Goal: Transaction & Acquisition: Book appointment/travel/reservation

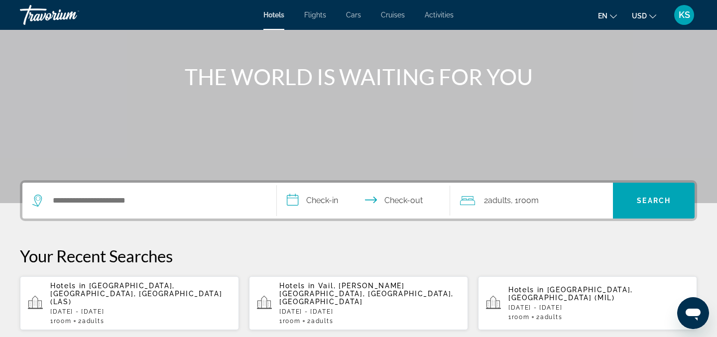
scroll to position [102, 0]
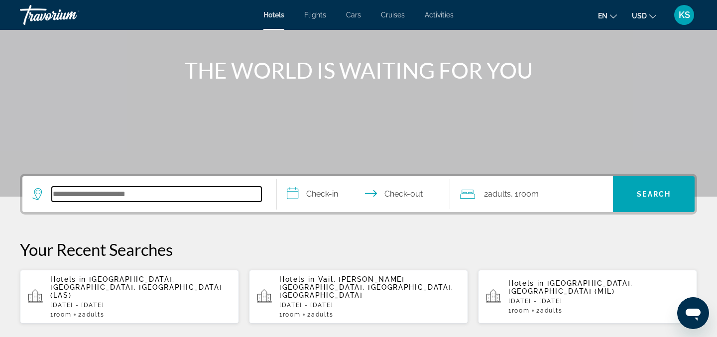
click at [69, 197] on input "Search hotel destination" at bounding box center [157, 194] width 210 height 15
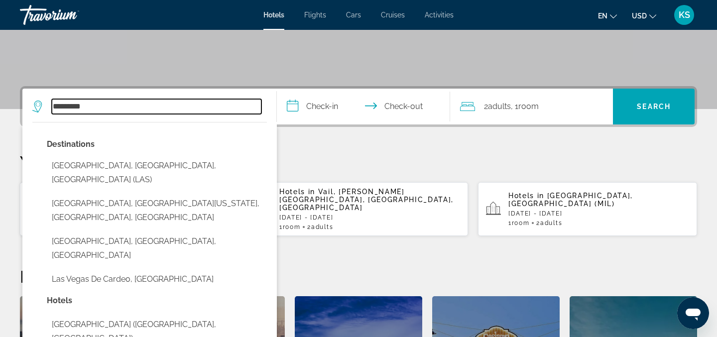
scroll to position [192, 0]
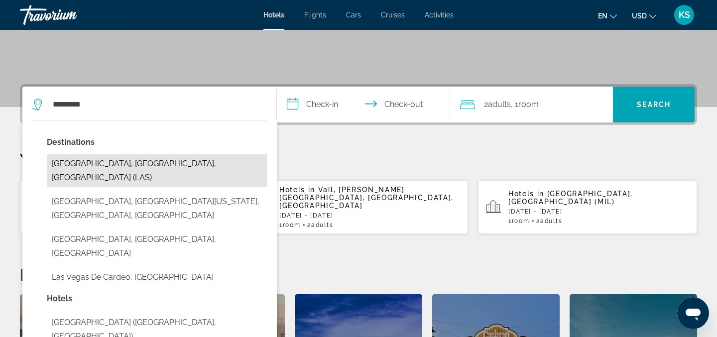
click at [125, 164] on button "[GEOGRAPHIC_DATA], [GEOGRAPHIC_DATA], [GEOGRAPHIC_DATA] (LAS)" at bounding box center [157, 170] width 220 height 33
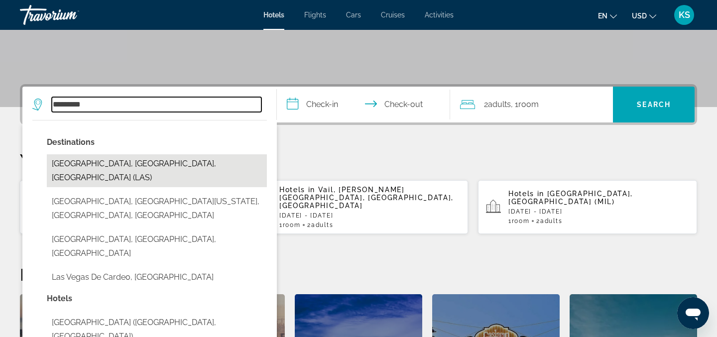
type input "**********"
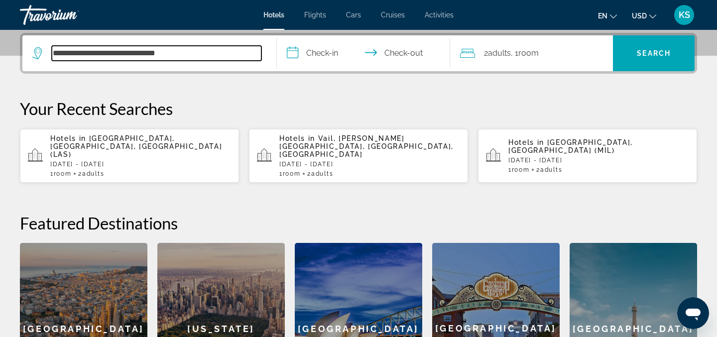
scroll to position [243, 0]
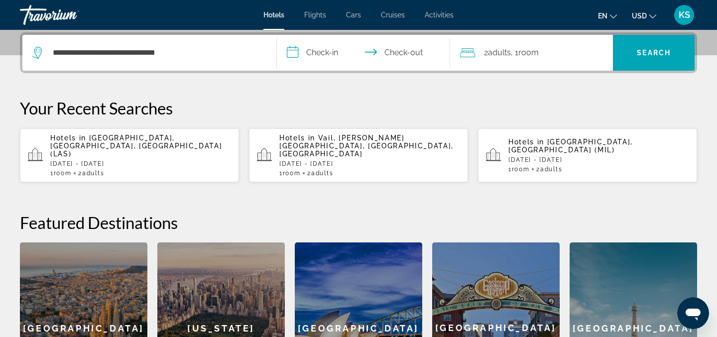
click at [323, 51] on input "**********" at bounding box center [365, 54] width 177 height 39
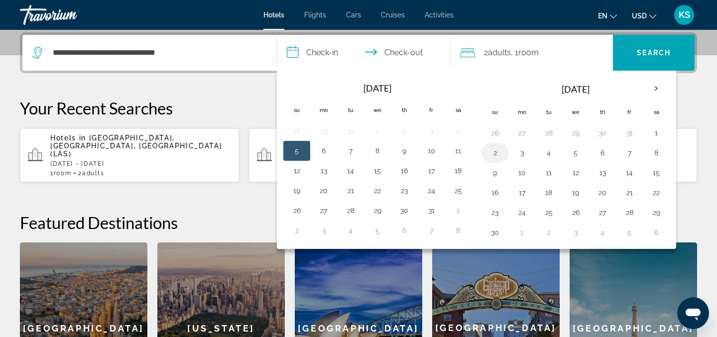
click at [493, 157] on button "2" at bounding box center [495, 153] width 16 height 14
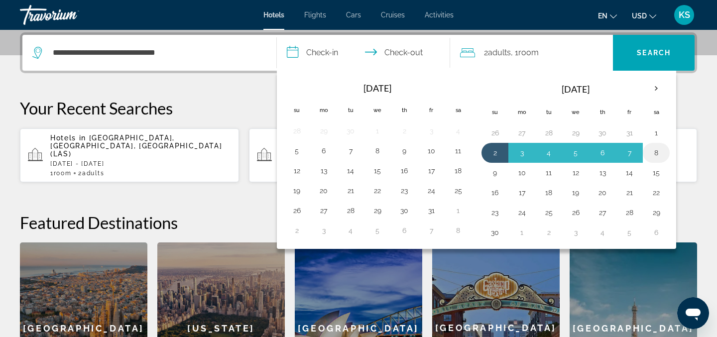
click at [657, 149] on button "8" at bounding box center [656, 153] width 16 height 14
type input "**********"
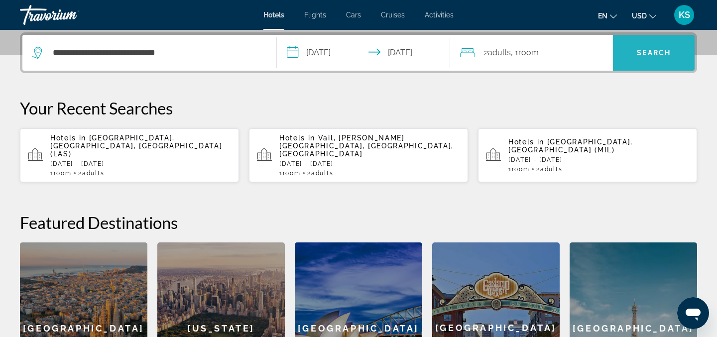
click at [664, 52] on span "Search" at bounding box center [654, 53] width 34 height 8
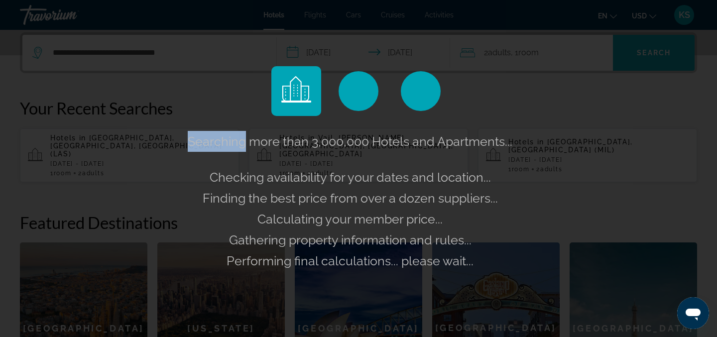
click at [664, 52] on div "Searching more than 3,000,000 Hotels and Apartments... Checking availability fo…" at bounding box center [358, 168] width 717 height 337
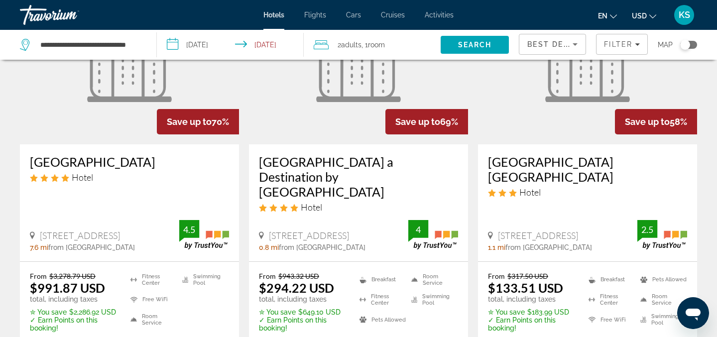
scroll to position [105, 0]
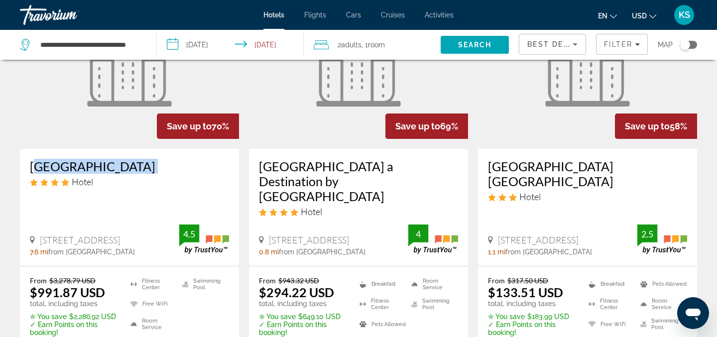
drag, startPoint x: 26, startPoint y: 163, endPoint x: 179, endPoint y: 173, distance: 153.1
click at [179, 173] on div "[GEOGRAPHIC_DATA] Hotel [STREET_ADDRESS] 7.6 mi from [GEOGRAPHIC_DATA] from hot…" at bounding box center [129, 207] width 219 height 117
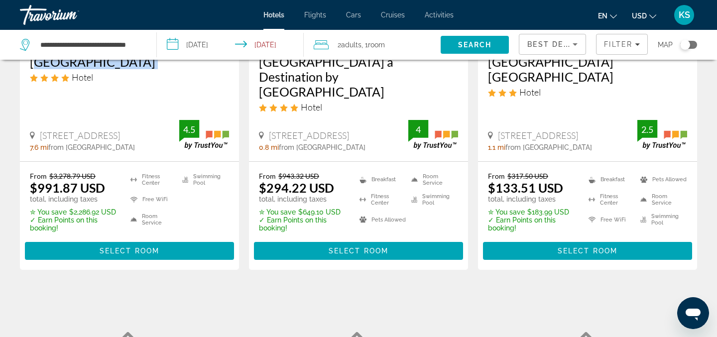
scroll to position [210, 0]
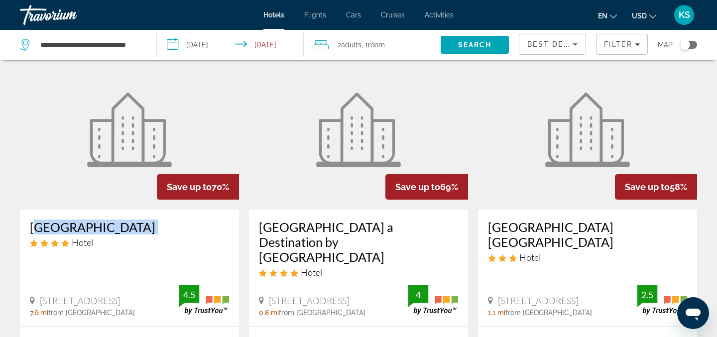
copy h3 "[GEOGRAPHIC_DATA]"
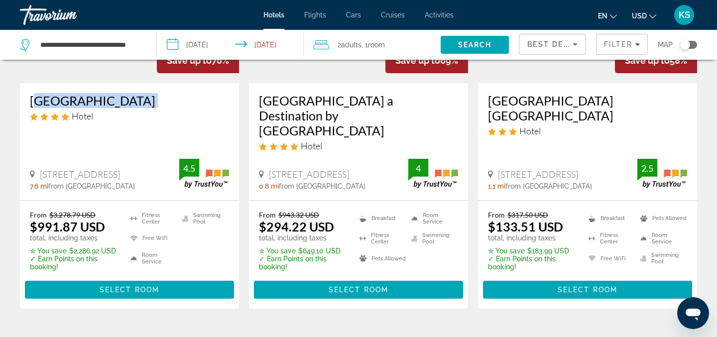
scroll to position [176, 0]
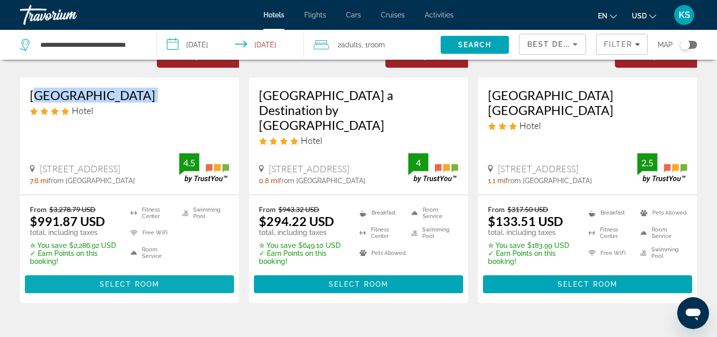
click at [117, 280] on span "Select Room" at bounding box center [130, 284] width 60 height 8
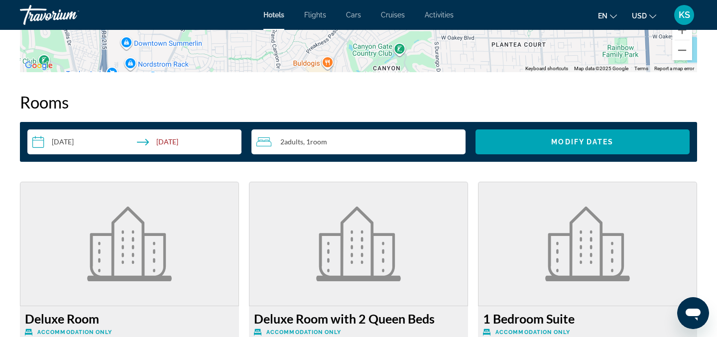
scroll to position [996, 0]
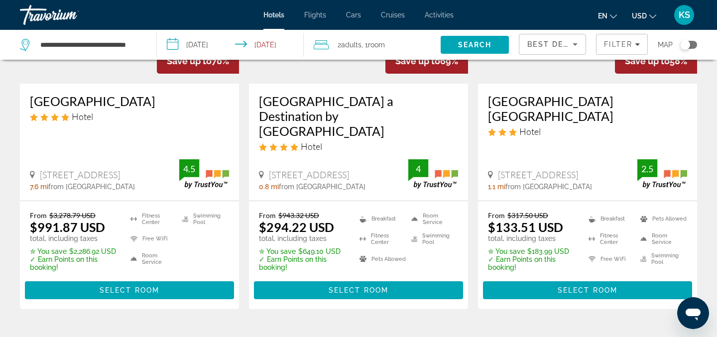
scroll to position [171, 0]
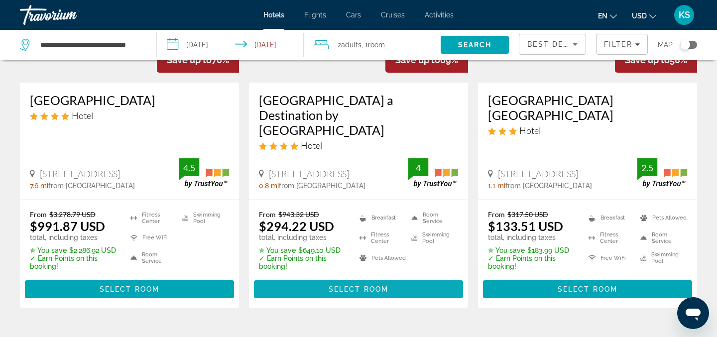
click at [337, 285] on span "Select Room" at bounding box center [358, 289] width 60 height 8
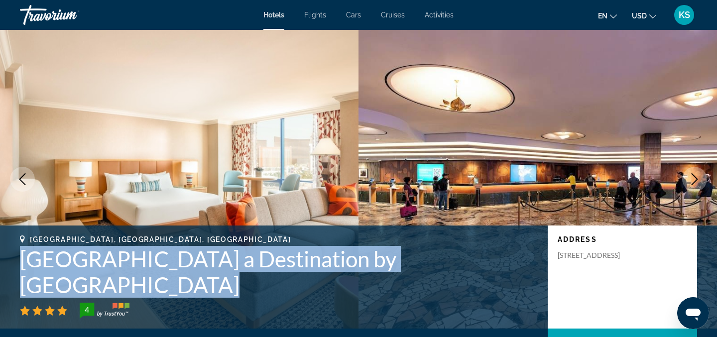
drag, startPoint x: 22, startPoint y: 284, endPoint x: 445, endPoint y: 299, distance: 423.3
click at [445, 299] on div "[GEOGRAPHIC_DATA], [GEOGRAPHIC_DATA], [GEOGRAPHIC_DATA] a Destination by [GEOGR…" at bounding box center [279, 276] width 518 height 83
copy div "[GEOGRAPHIC_DATA] a Destination by [GEOGRAPHIC_DATA]"
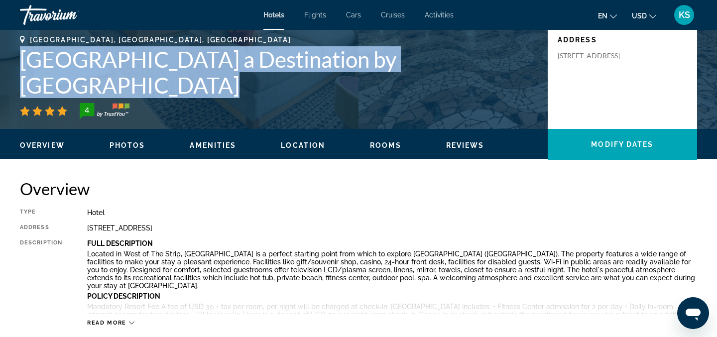
scroll to position [171, 0]
